Goal: Task Accomplishment & Management: Complete application form

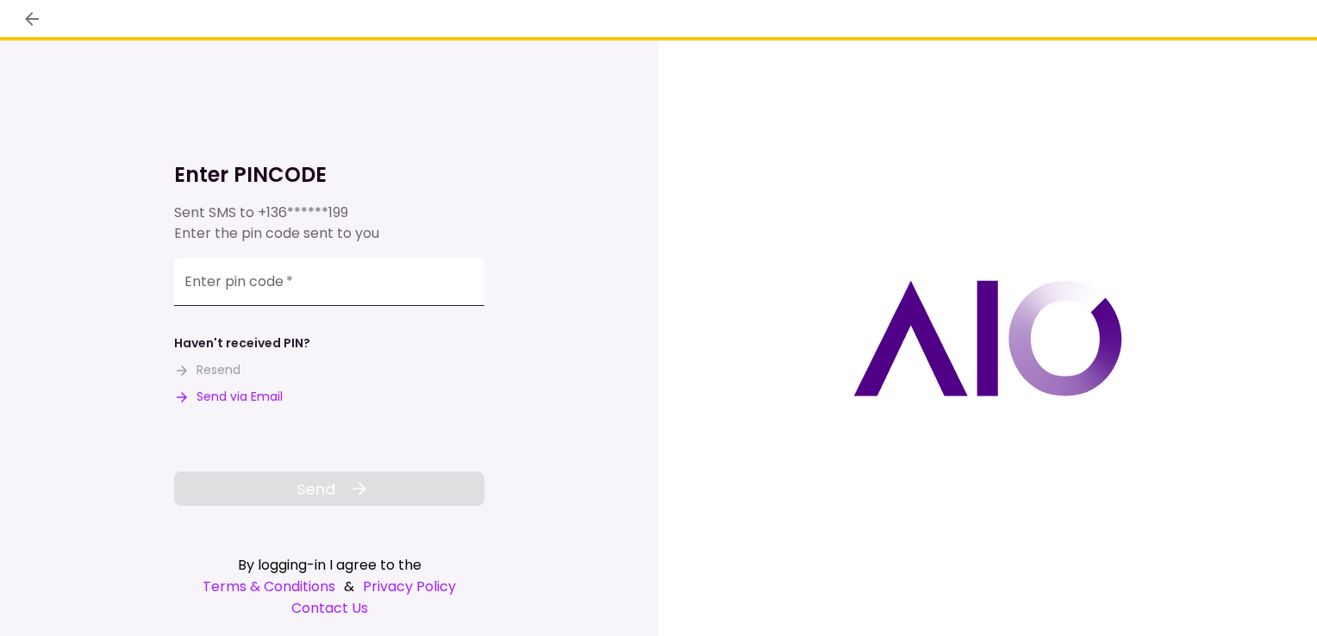
click at [324, 279] on input "Enter pin code   *" at bounding box center [329, 282] width 310 height 48
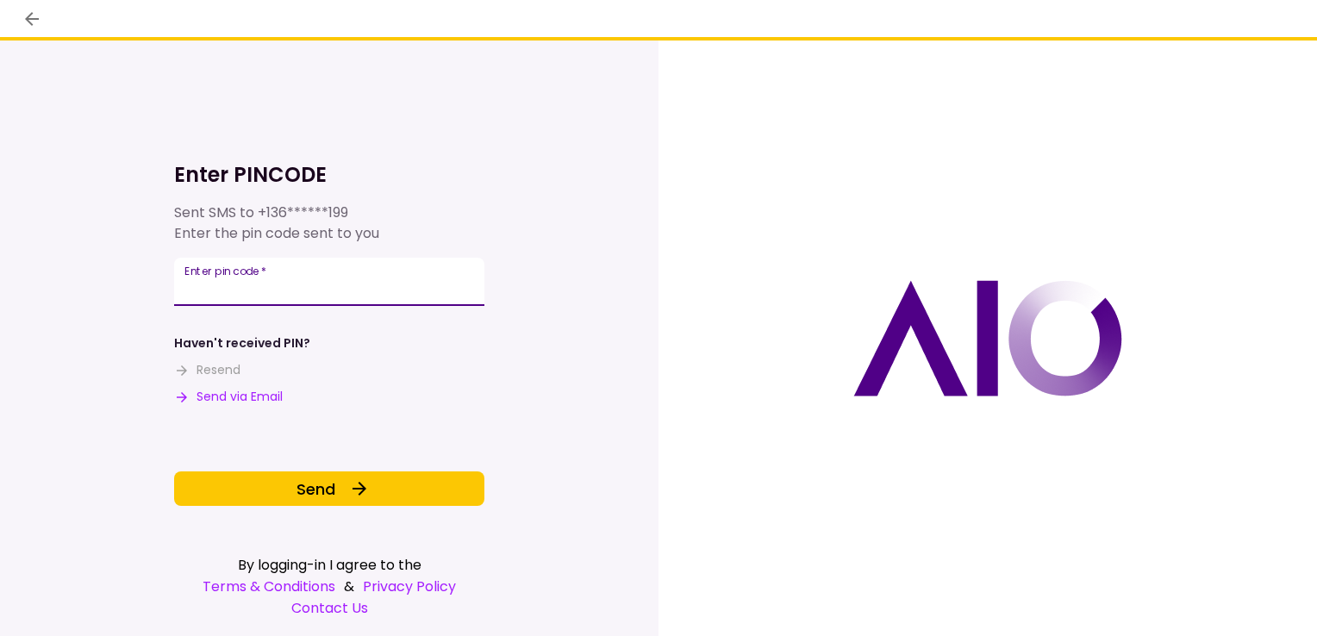
type input "******"
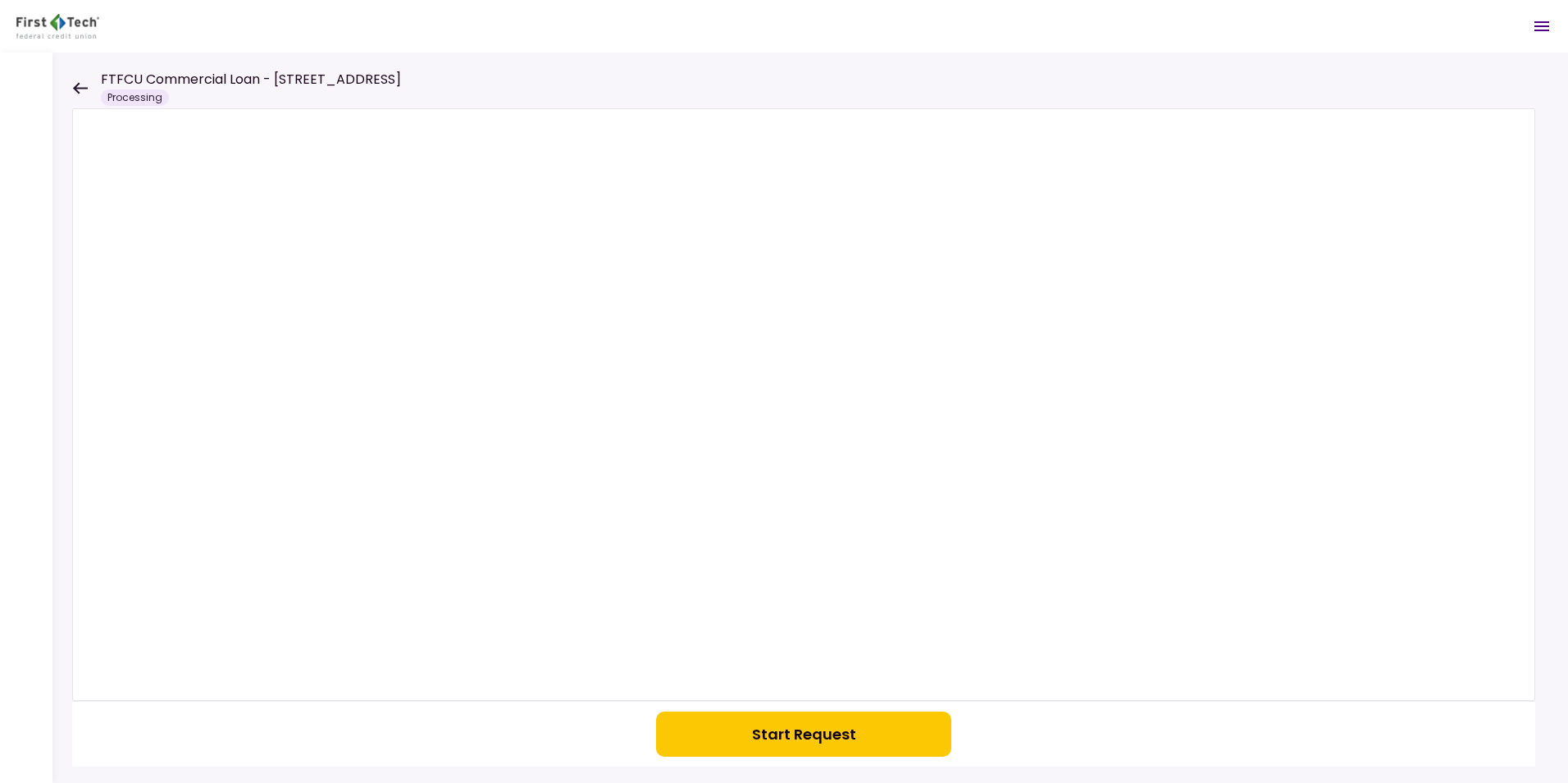
click at [80, 87] on icon at bounding box center [81, 88] width 15 height 11
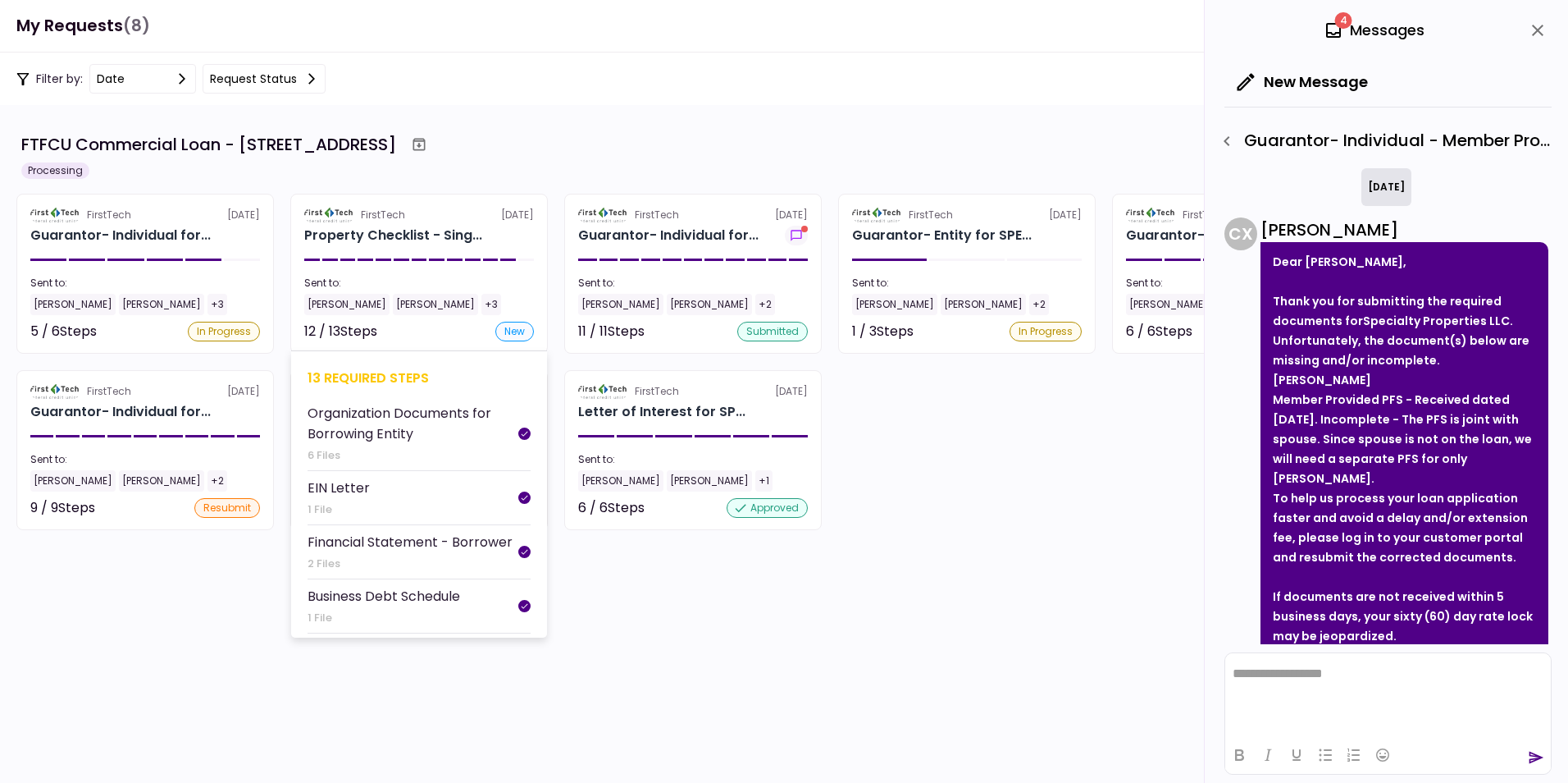
scroll to position [893, 0]
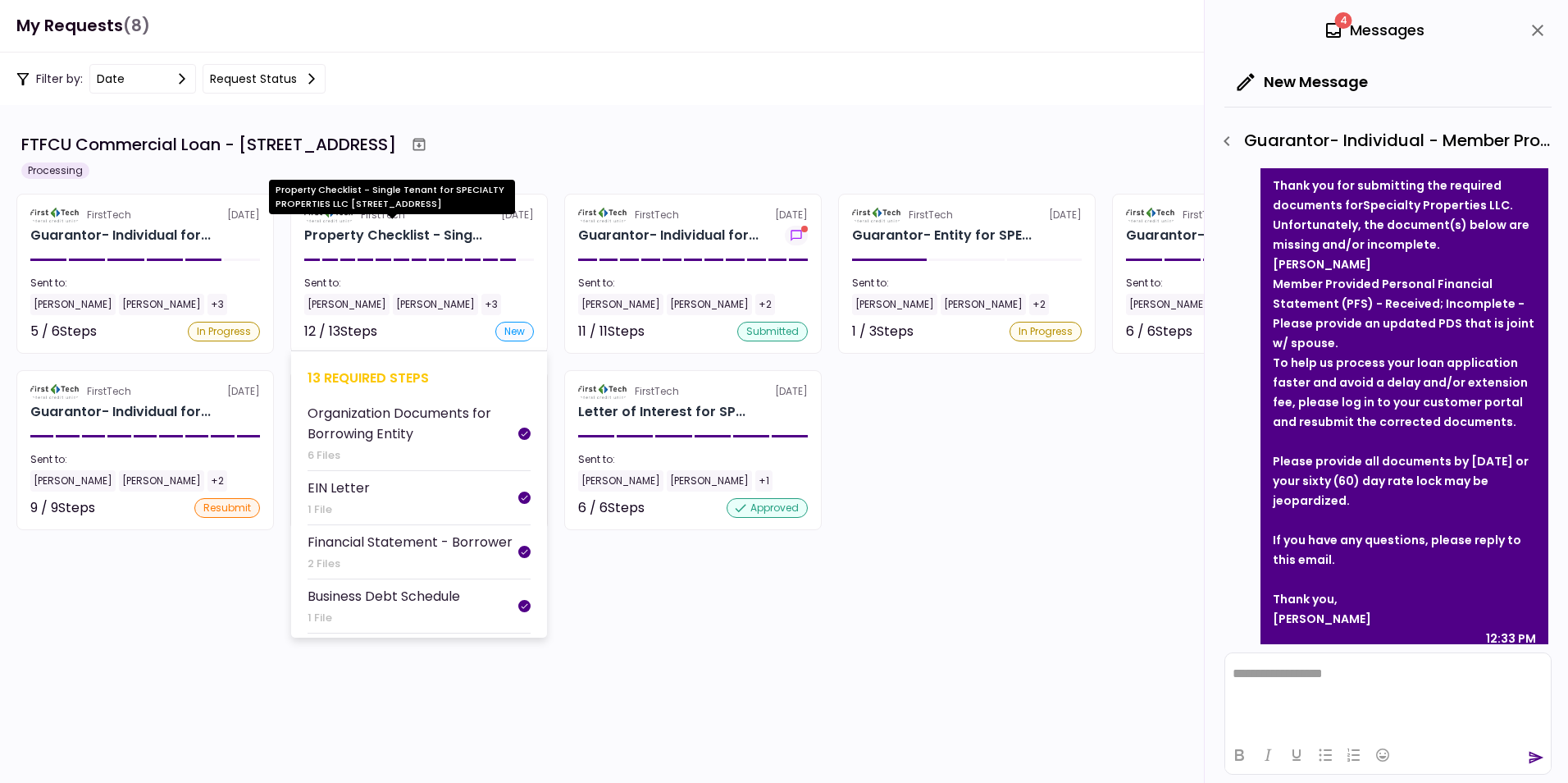
click at [350, 237] on div "Property Checklist - Sing..." at bounding box center [393, 235] width 178 height 20
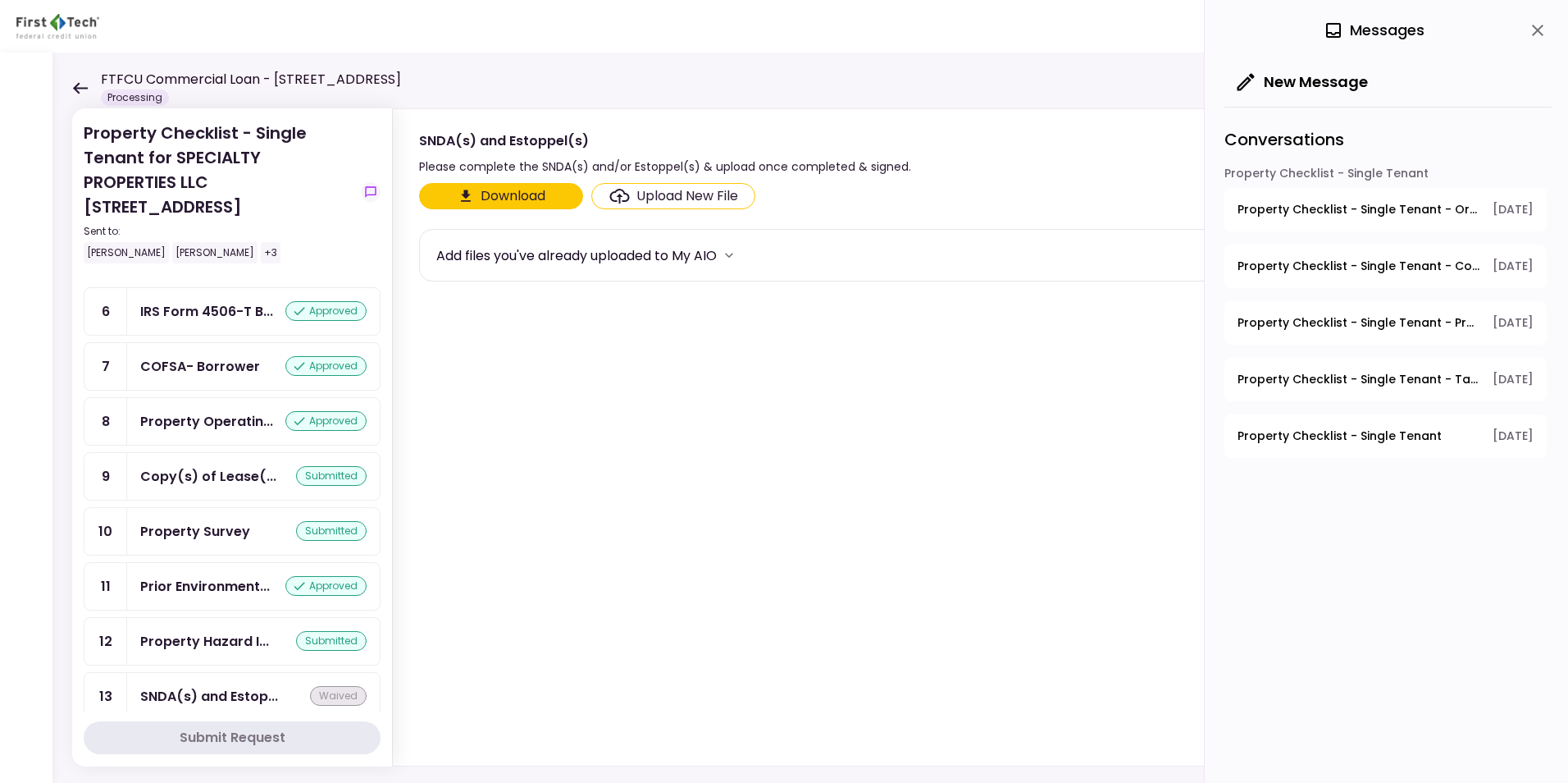
scroll to position [424, 0]
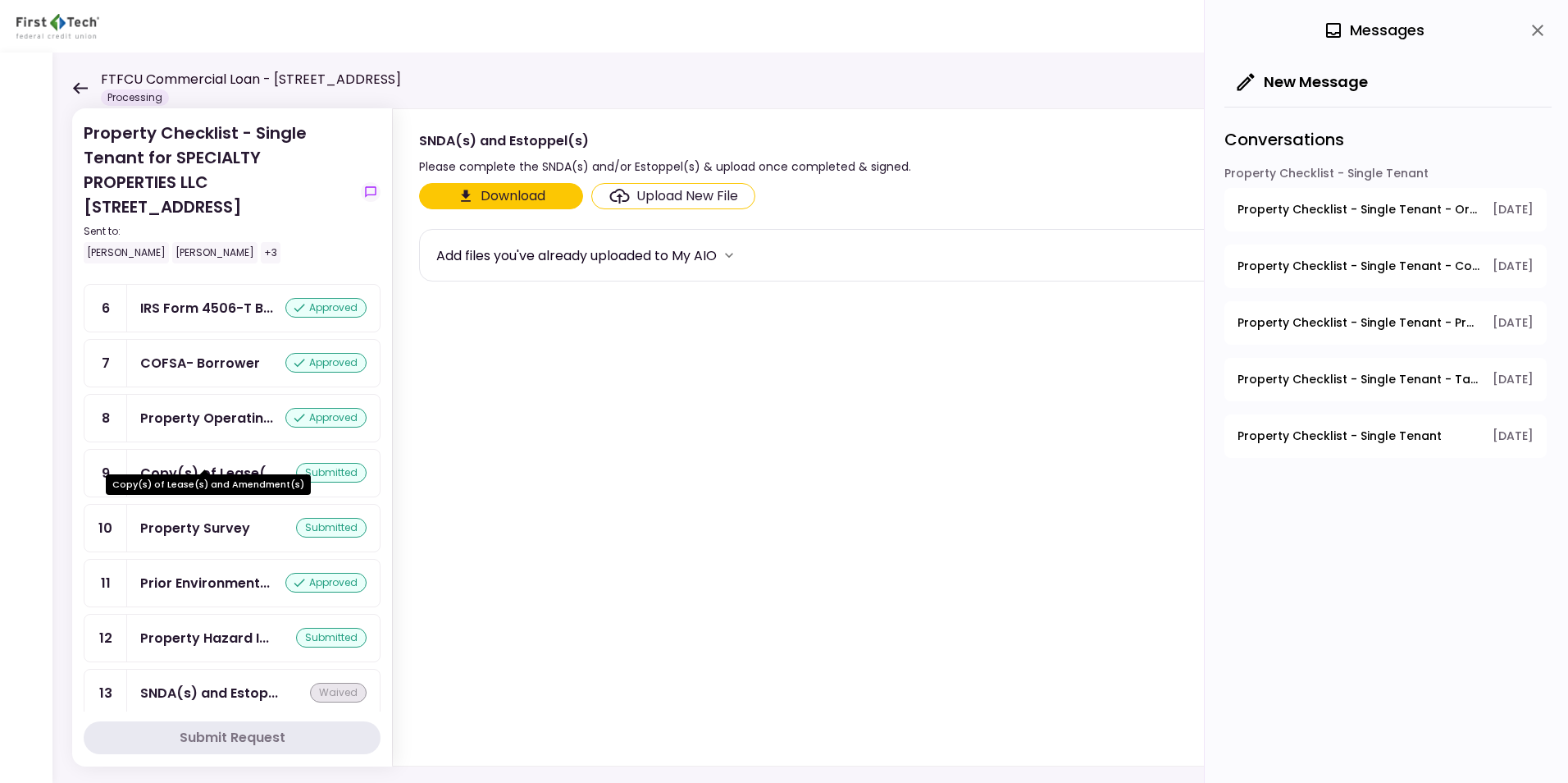
click at [203, 463] on div "Copy(s) of Lease(..." at bounding box center [208, 473] width 136 height 21
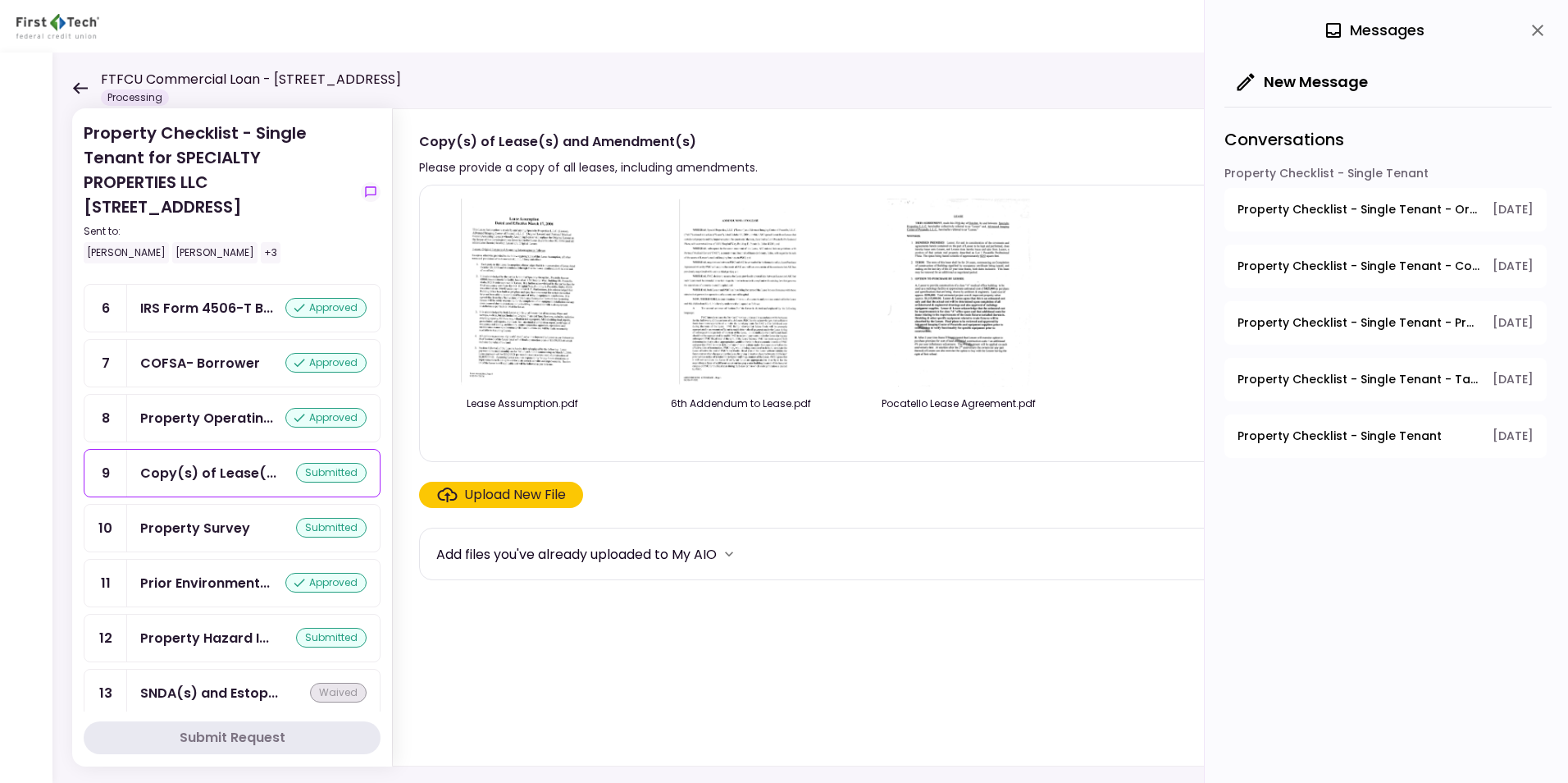
click at [937, 311] on img at bounding box center [959, 292] width 146 height 188
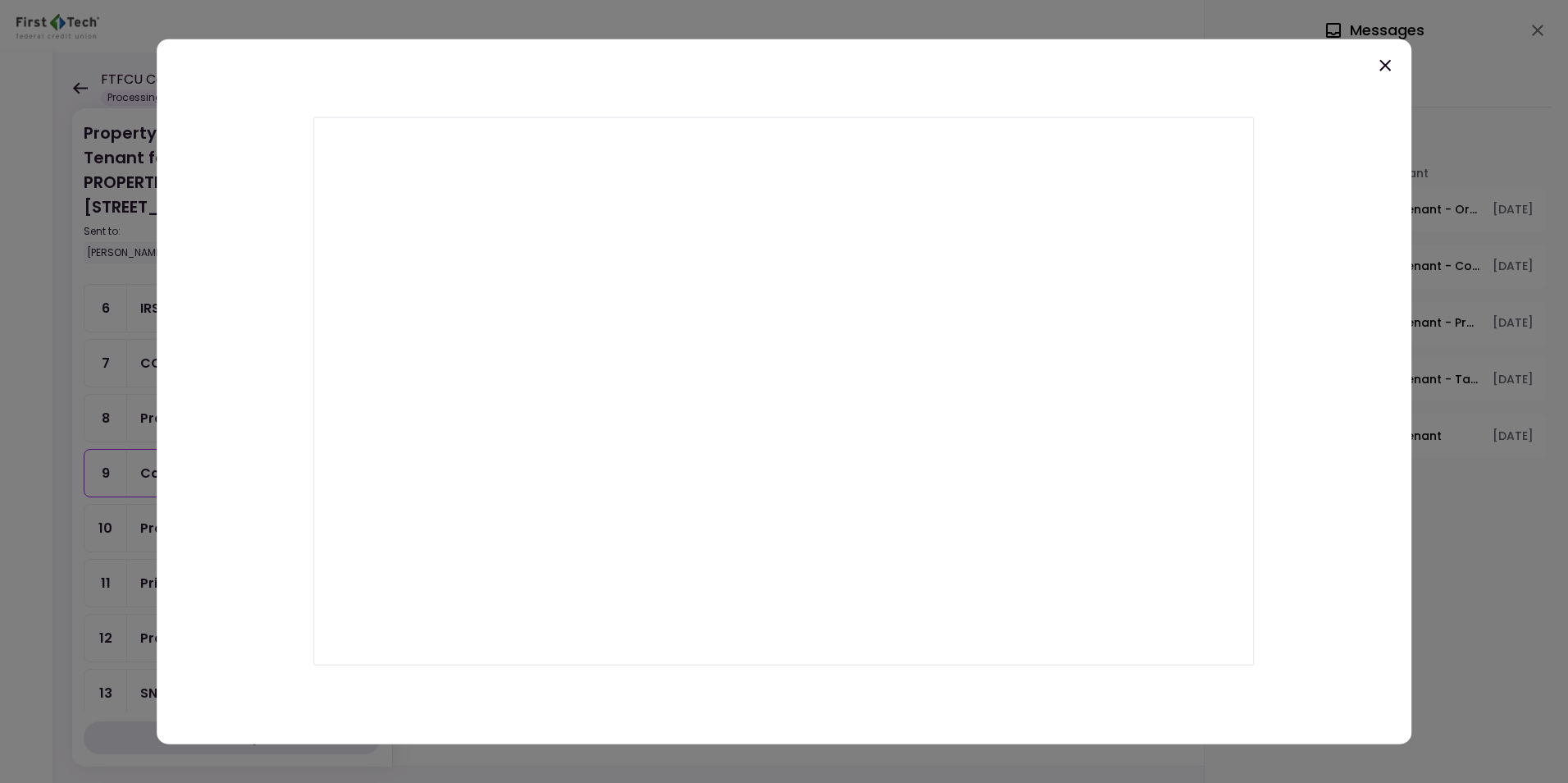
click at [1253, 62] on icon at bounding box center [1385, 66] width 20 height 20
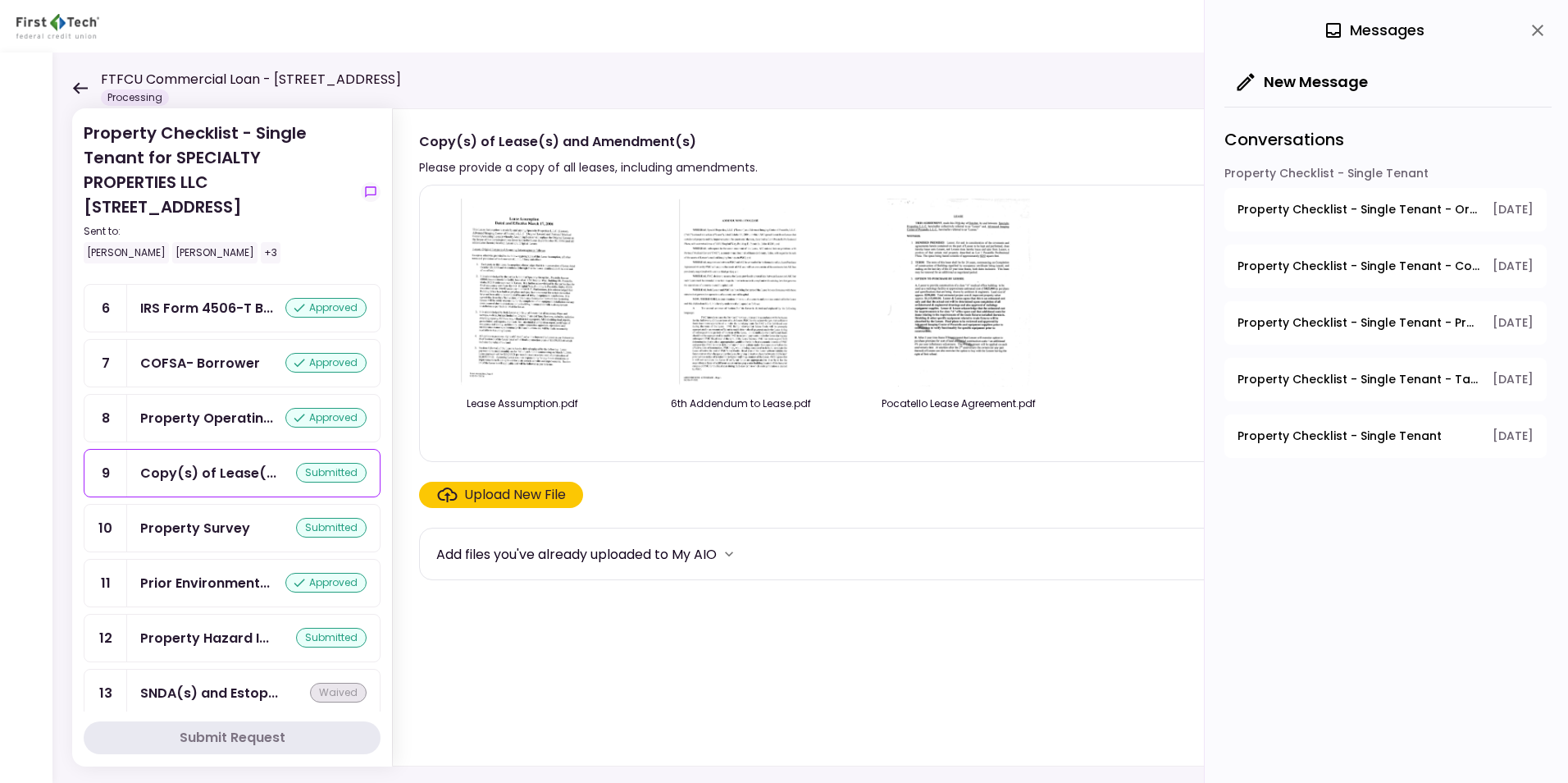
click at [534, 306] on img at bounding box center [522, 292] width 146 height 188
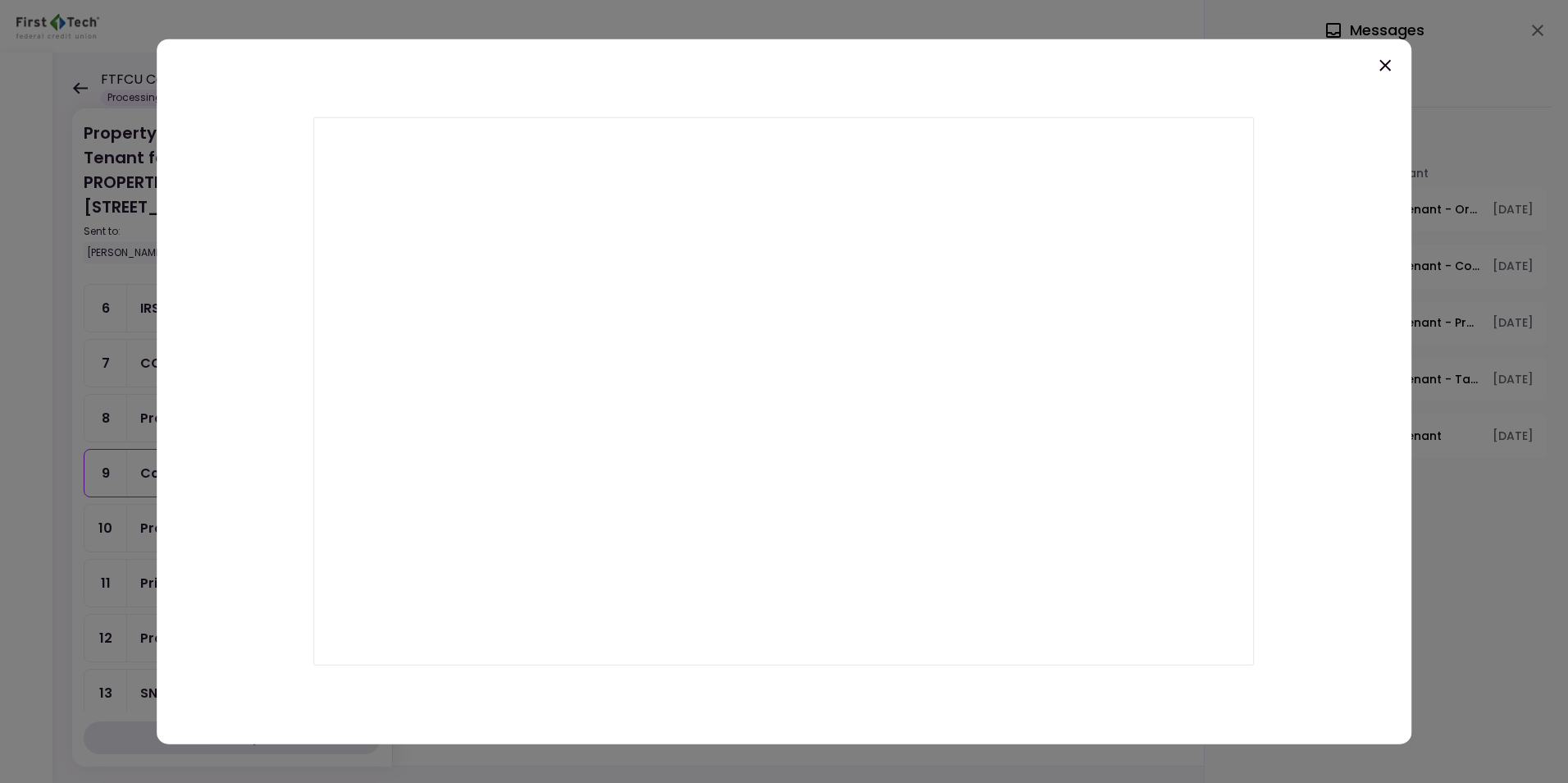
click at [1253, 62] on icon at bounding box center [1385, 66] width 20 height 20
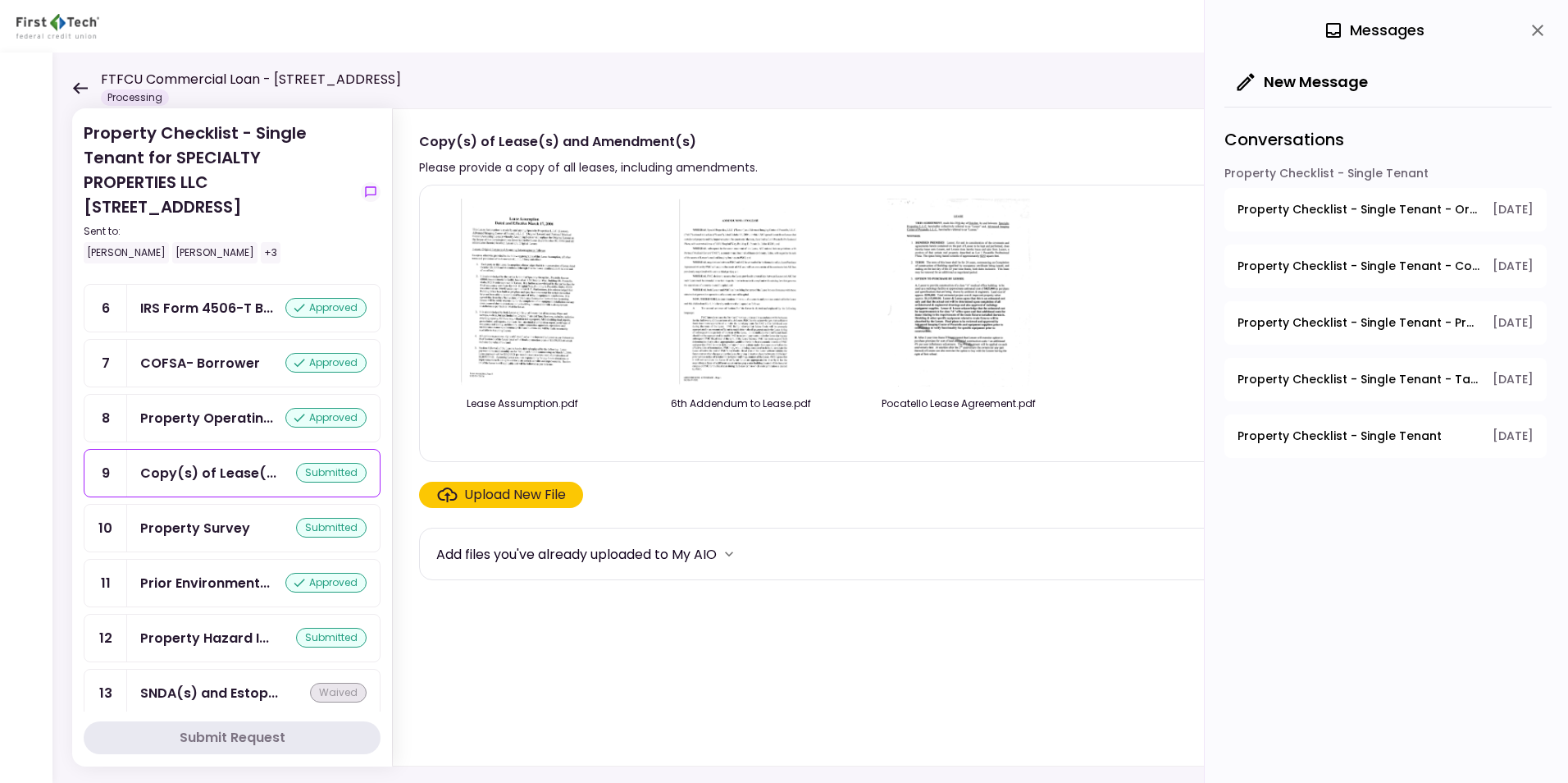
click at [504, 492] on div "Upload New File" at bounding box center [515, 494] width 102 height 20
click at [0, 0] on input "Upload New File" at bounding box center [0, 0] width 0 height 0
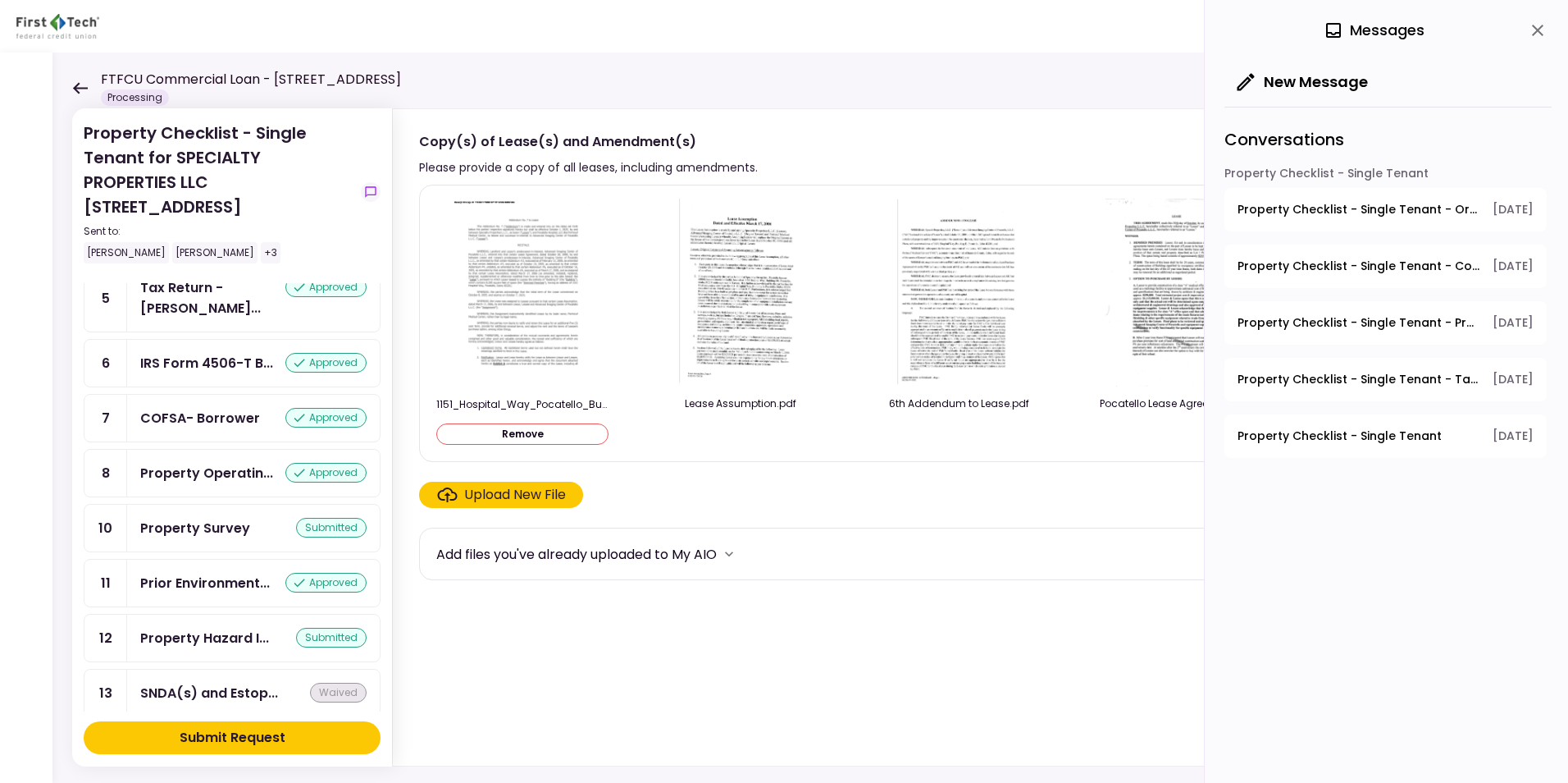
click at [528, 291] on img at bounding box center [523, 293] width 146 height 189
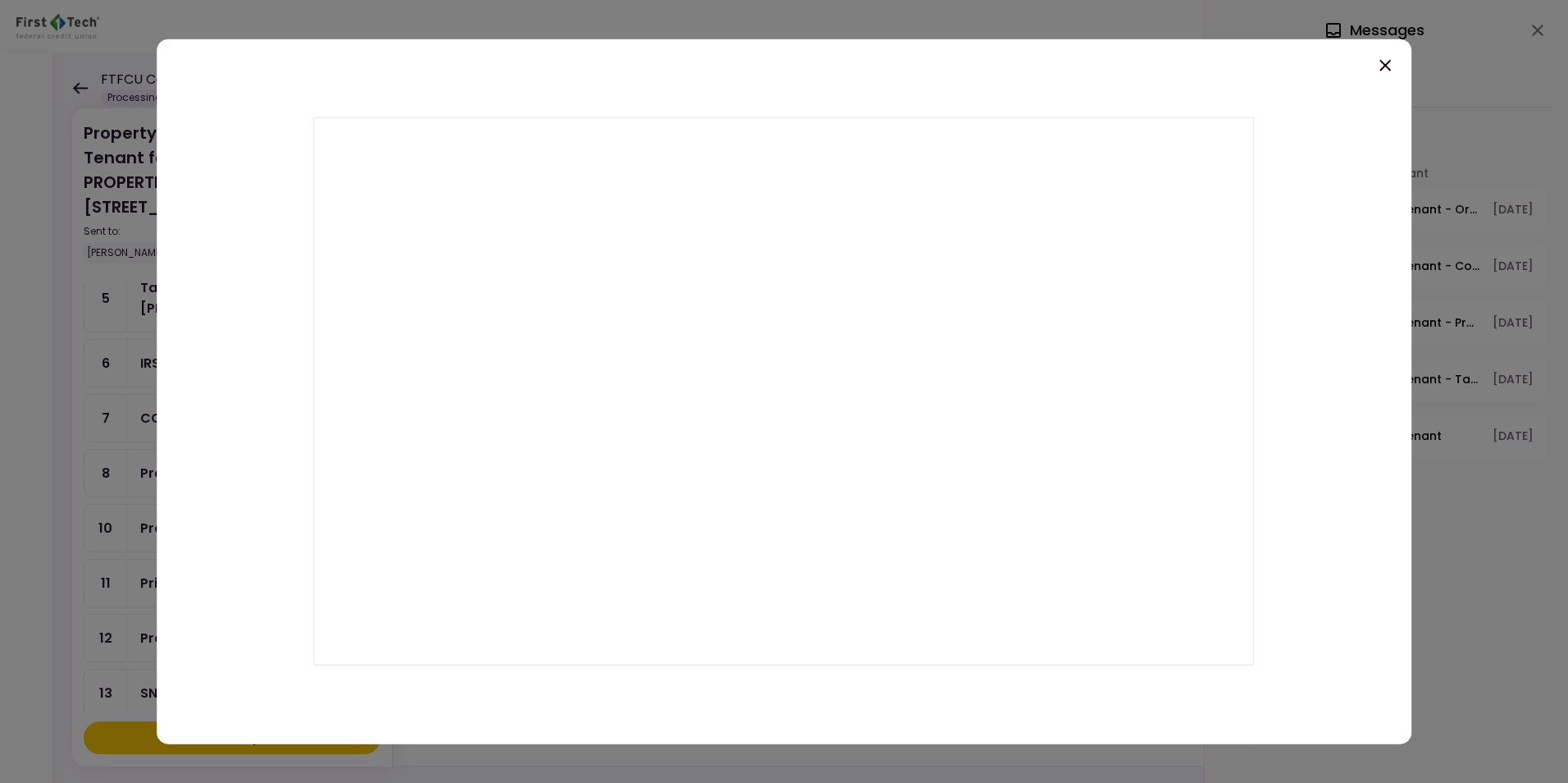
click at [1253, 67] on icon at bounding box center [1385, 66] width 20 height 20
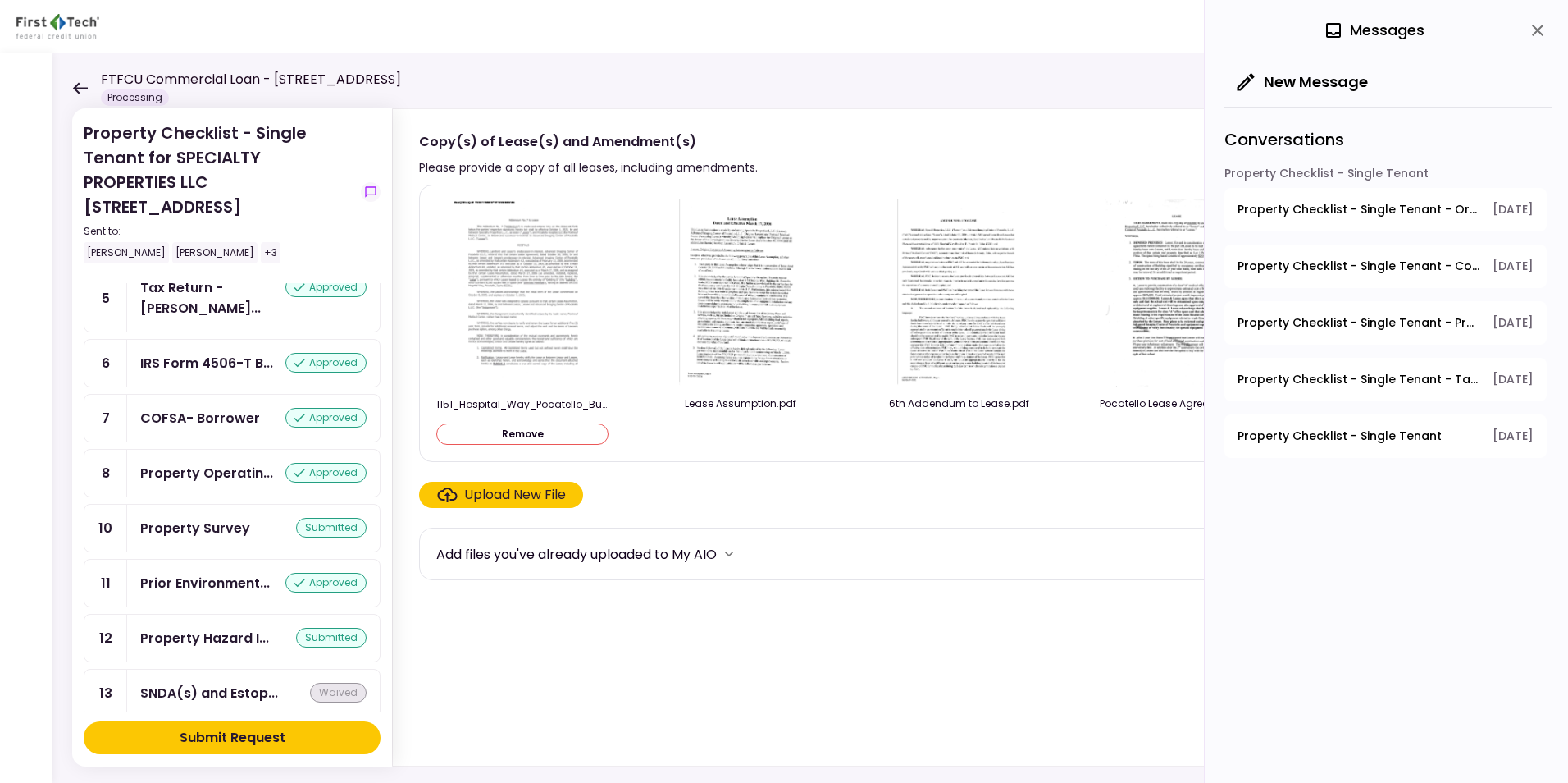
click at [218, 605] on div "Submit Request" at bounding box center [232, 737] width 106 height 20
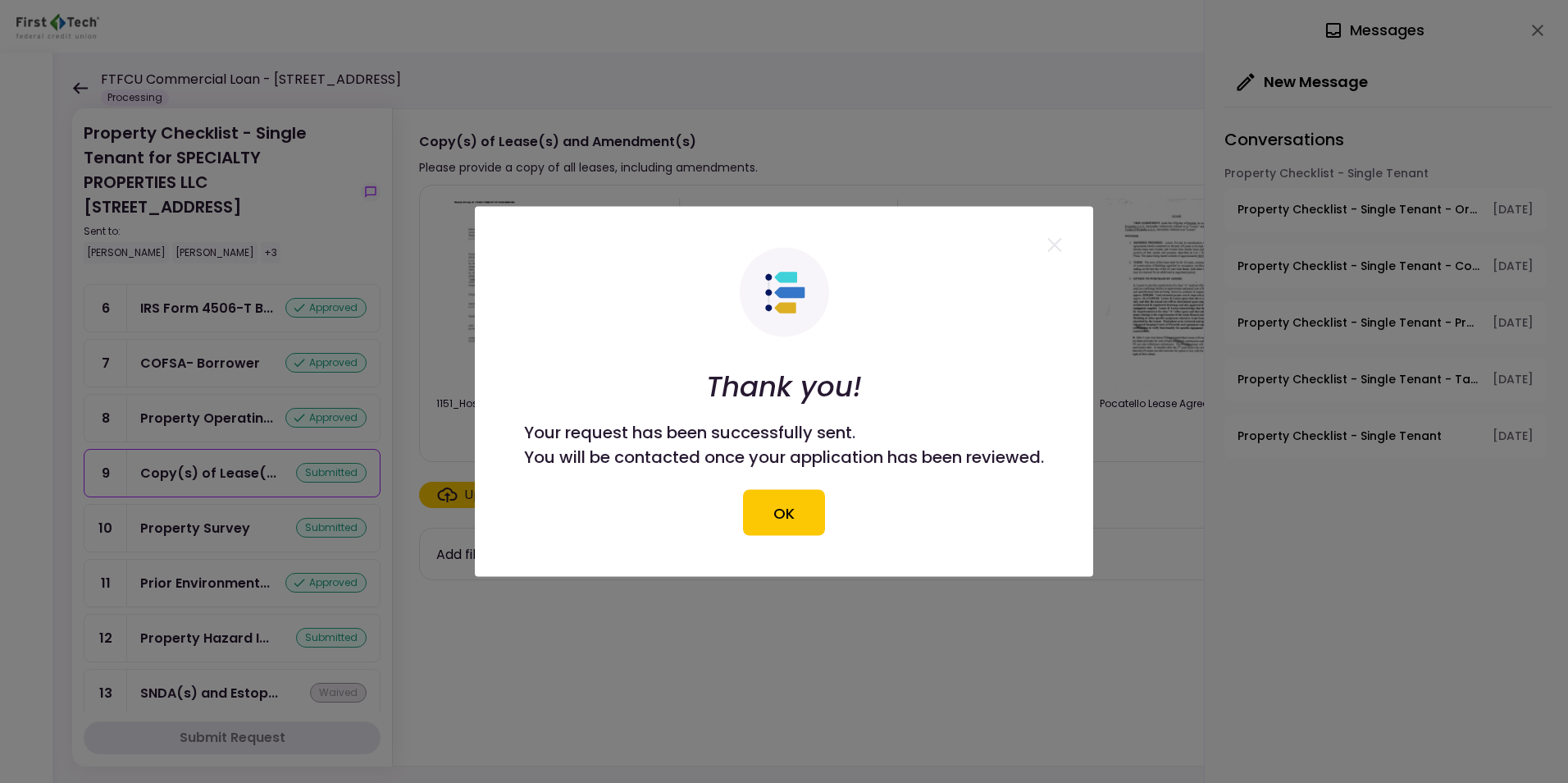
drag, startPoint x: 770, startPoint y: 509, endPoint x: 737, endPoint y: 507, distance: 33.1
click at [770, 508] on button "OK" at bounding box center [784, 512] width 82 height 46
